Goal: Information Seeking & Learning: Learn about a topic

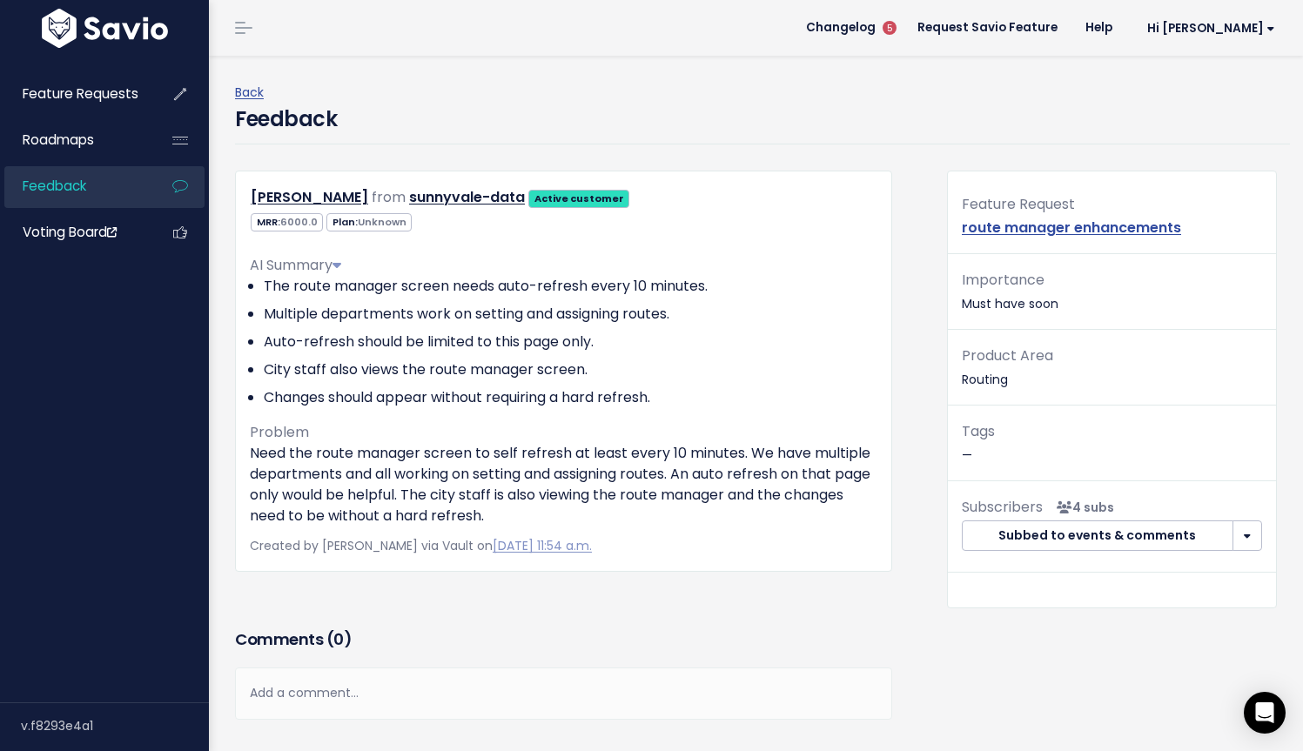
scroll to position [148, 0]
click at [533, 419] on div "AI Summary The route manager screen needs auto-refresh every 10 minutes. Multip…" at bounding box center [563, 383] width 627 height 285
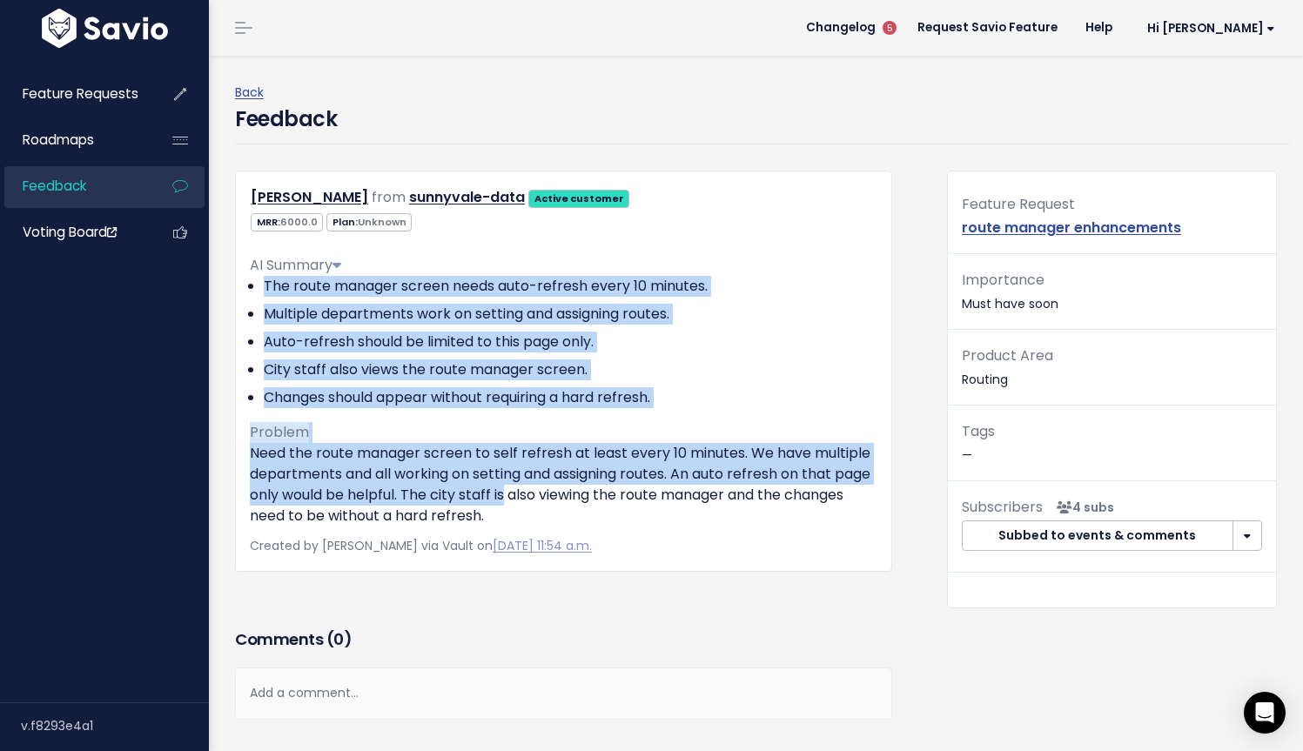
drag, startPoint x: 520, startPoint y: 452, endPoint x: 264, endPoint y: 288, distance: 304.9
click at [264, 288] on div "AI Summary The route manager screen needs auto-refresh every 10 minutes. Multip…" at bounding box center [563, 383] width 627 height 285
copy div "The route manager screen needs auto-refresh every 10 minutes. Multiple departme…"
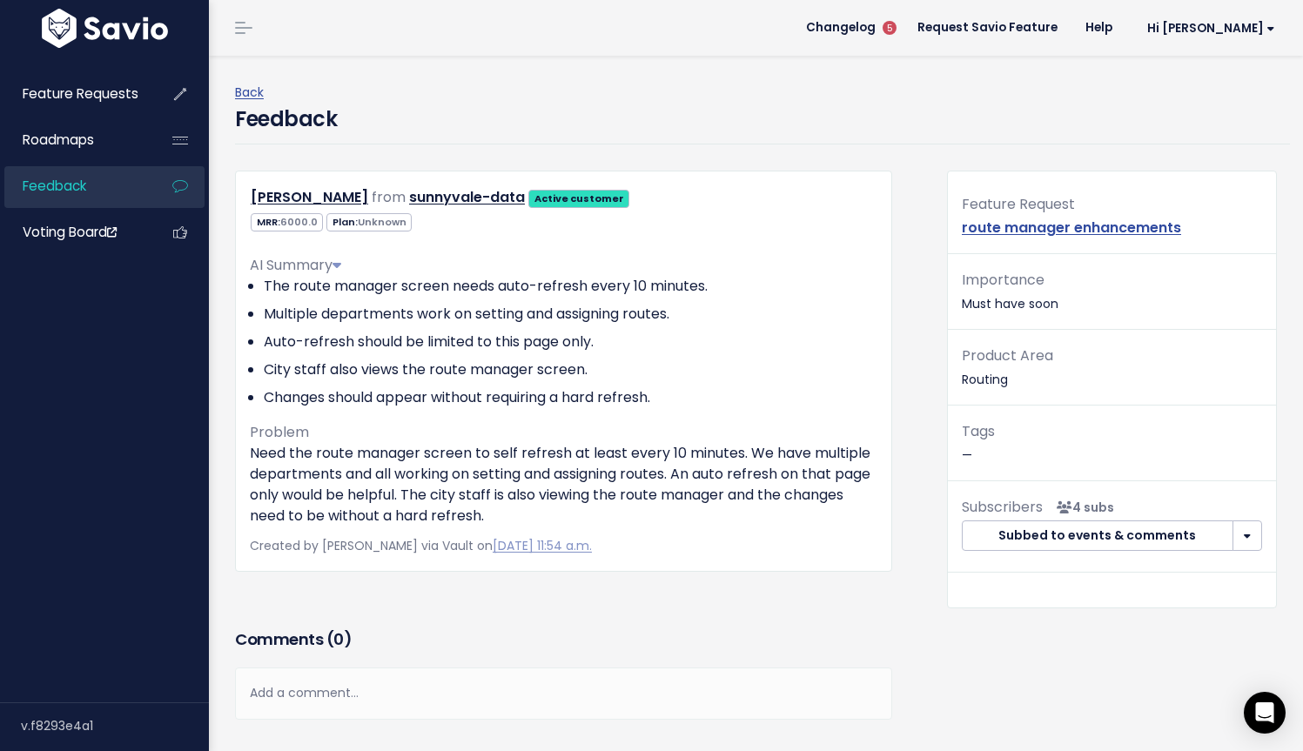
drag, startPoint x: 688, startPoint y: 491, endPoint x: 565, endPoint y: 499, distance: 123.8
click at [688, 491] on p "Need the route manager screen to self refresh at least every 10 minutes. We hav…" at bounding box center [563, 485] width 627 height 84
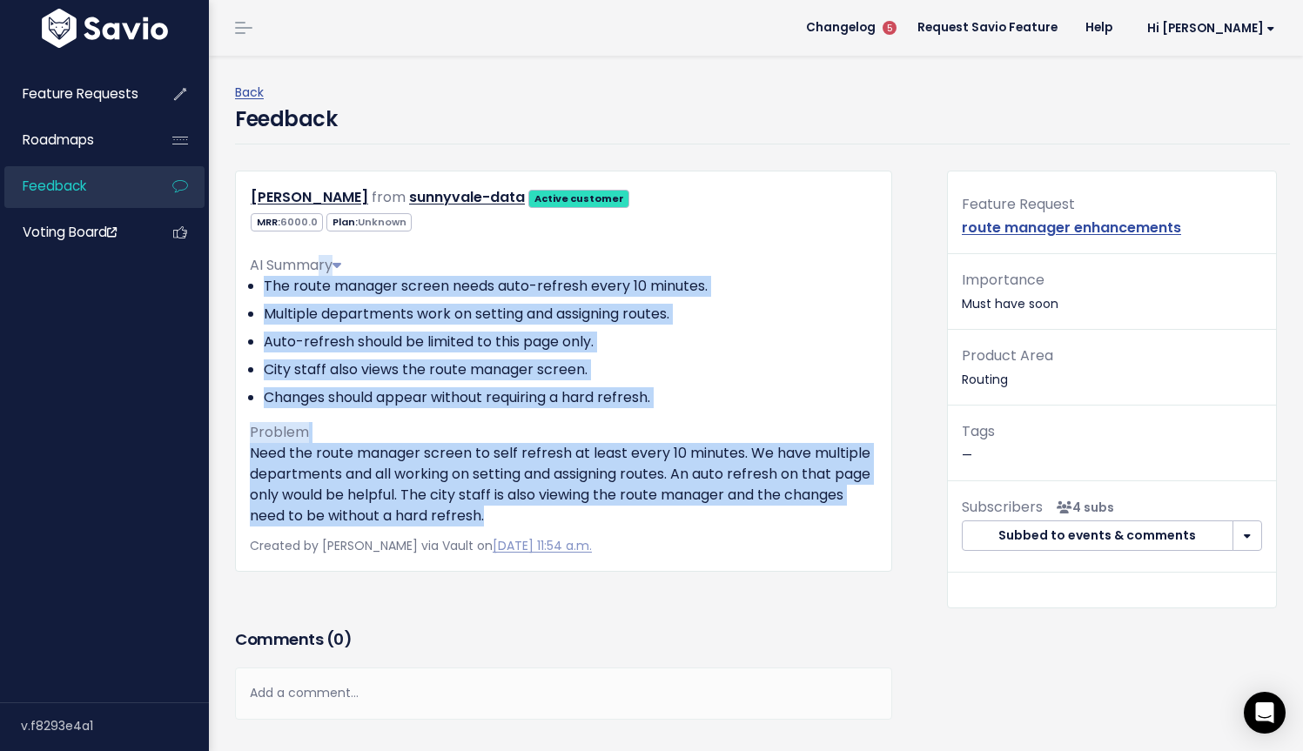
drag, startPoint x: 321, startPoint y: 258, endPoint x: 287, endPoint y: 267, distance: 35.0
click at [287, 267] on span "AI Summary" at bounding box center [295, 265] width 91 height 20
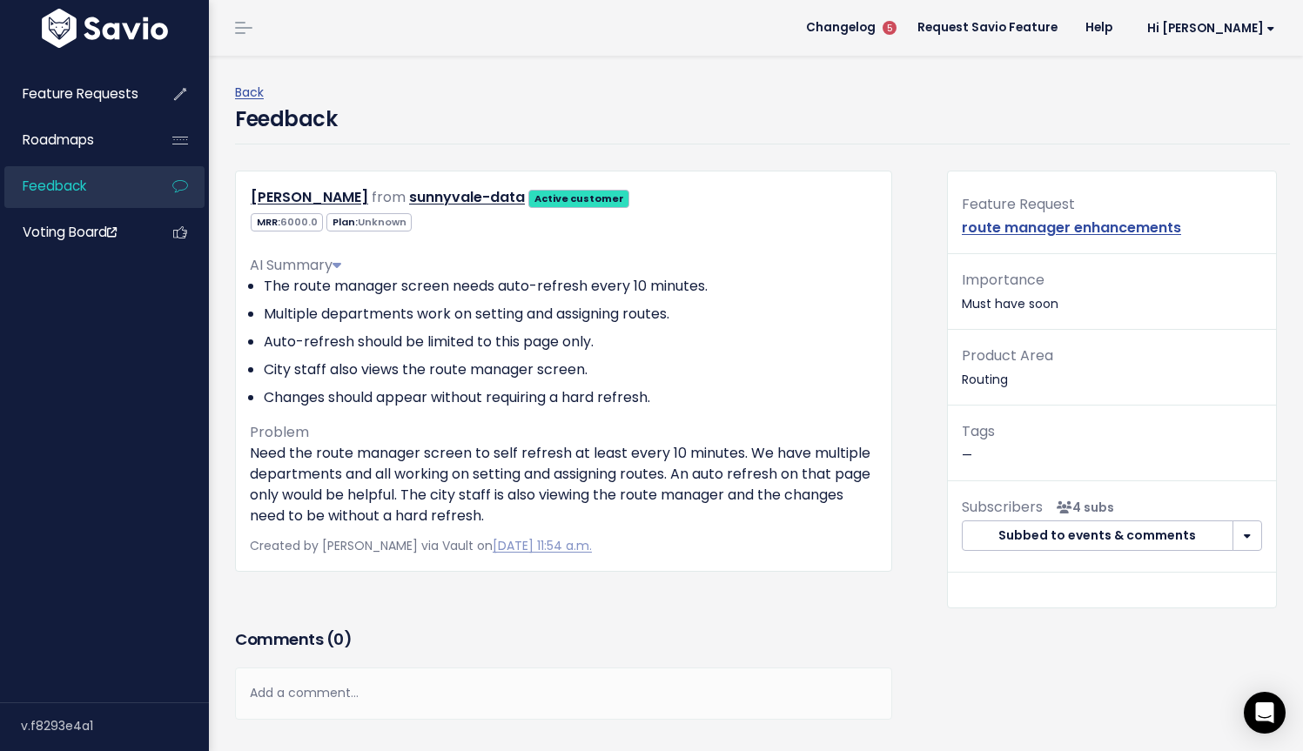
drag, startPoint x: 532, startPoint y: 379, endPoint x: 462, endPoint y: 345, distance: 77.4
click at [533, 379] on li "City staff also views the route manager screen." at bounding box center [570, 369] width 613 height 21
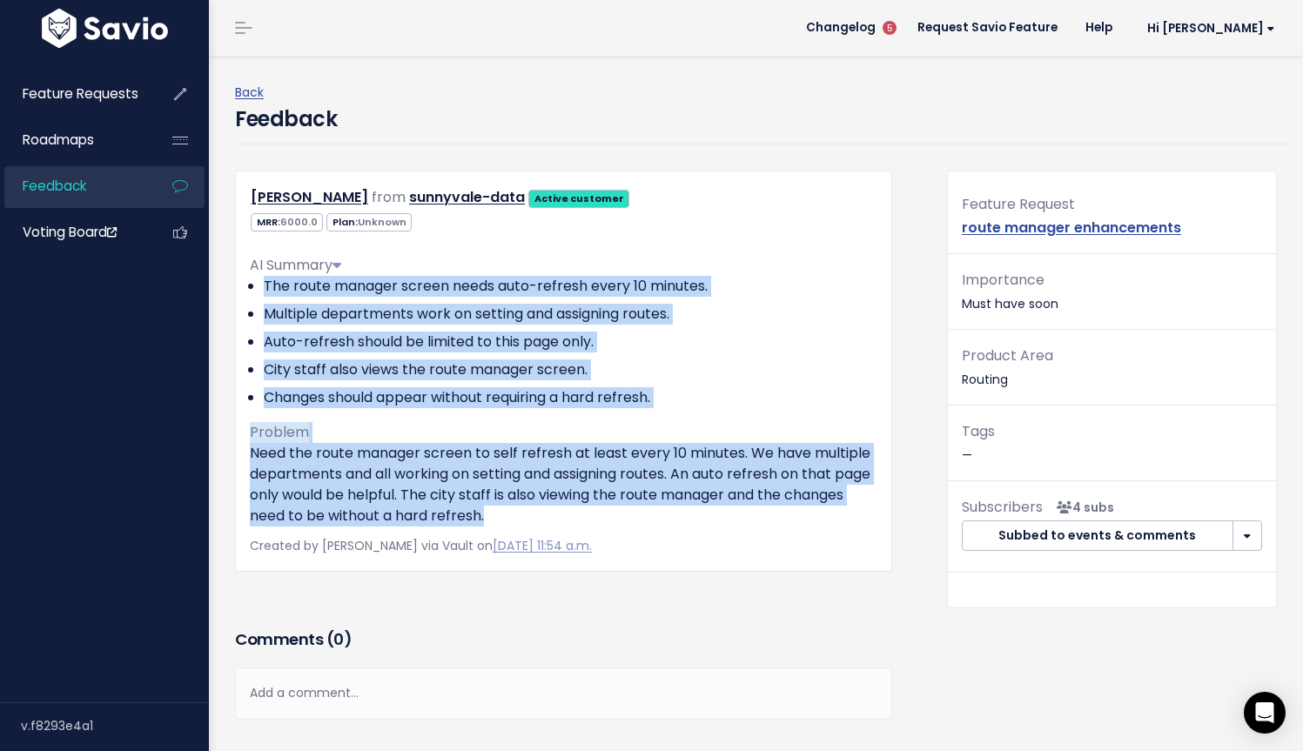
drag, startPoint x: 266, startPoint y: 285, endPoint x: 679, endPoint y: 517, distance: 473.0
click at [679, 517] on div "AI Summary The route manager screen needs auto-refresh every 10 minutes. Multip…" at bounding box center [563, 383] width 627 height 285
copy div "The route manager screen needs auto-refresh every 10 minutes. Multiple departme…"
click at [626, 504] on p "Need the route manager screen to self refresh at least every 10 minutes. We hav…" at bounding box center [563, 485] width 627 height 84
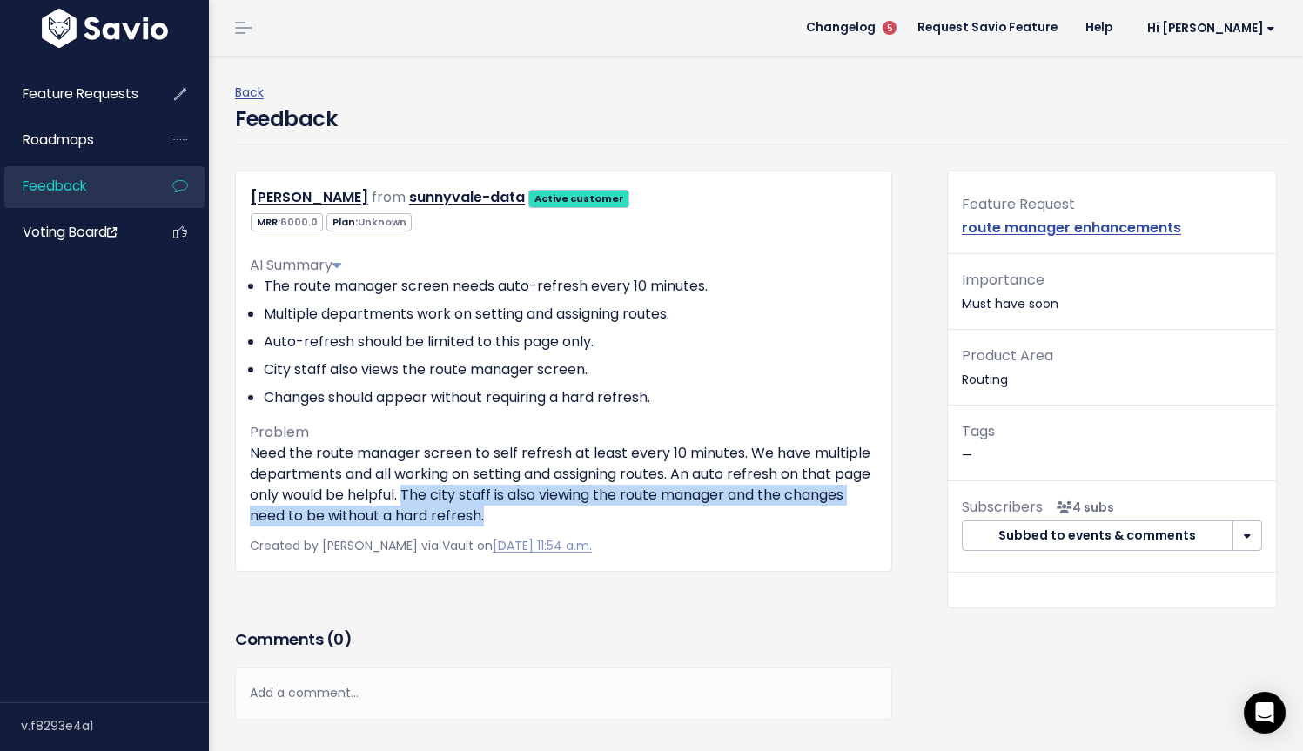
drag, startPoint x: 607, startPoint y: 514, endPoint x: 501, endPoint y: 495, distance: 107.9
click at [501, 495] on p "Need the route manager screen to self refresh at least every 10 minutes. We hav…" at bounding box center [563, 485] width 627 height 84
copy p "The city staff is also viewing the route manager and the changes need to be wit…"
